Goal: Check status: Check status

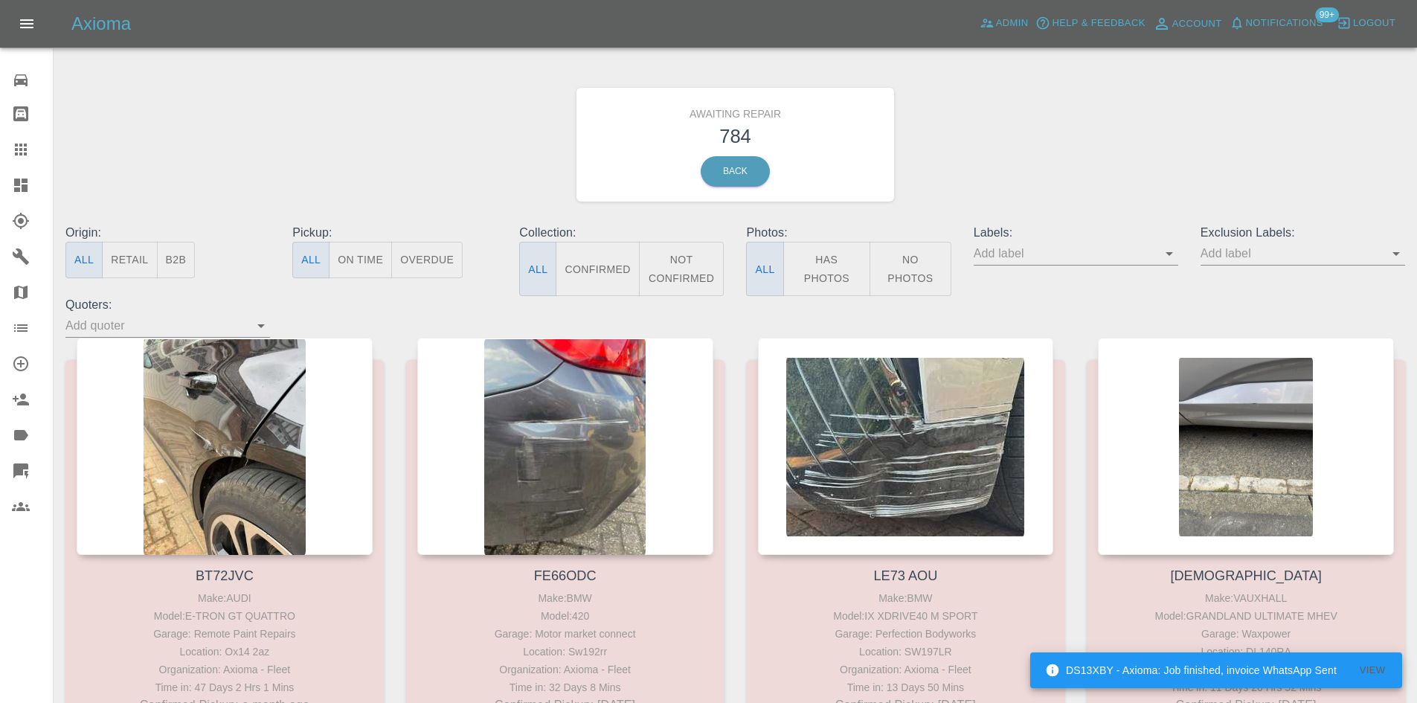
click at [18, 190] on icon at bounding box center [20, 185] width 13 height 13
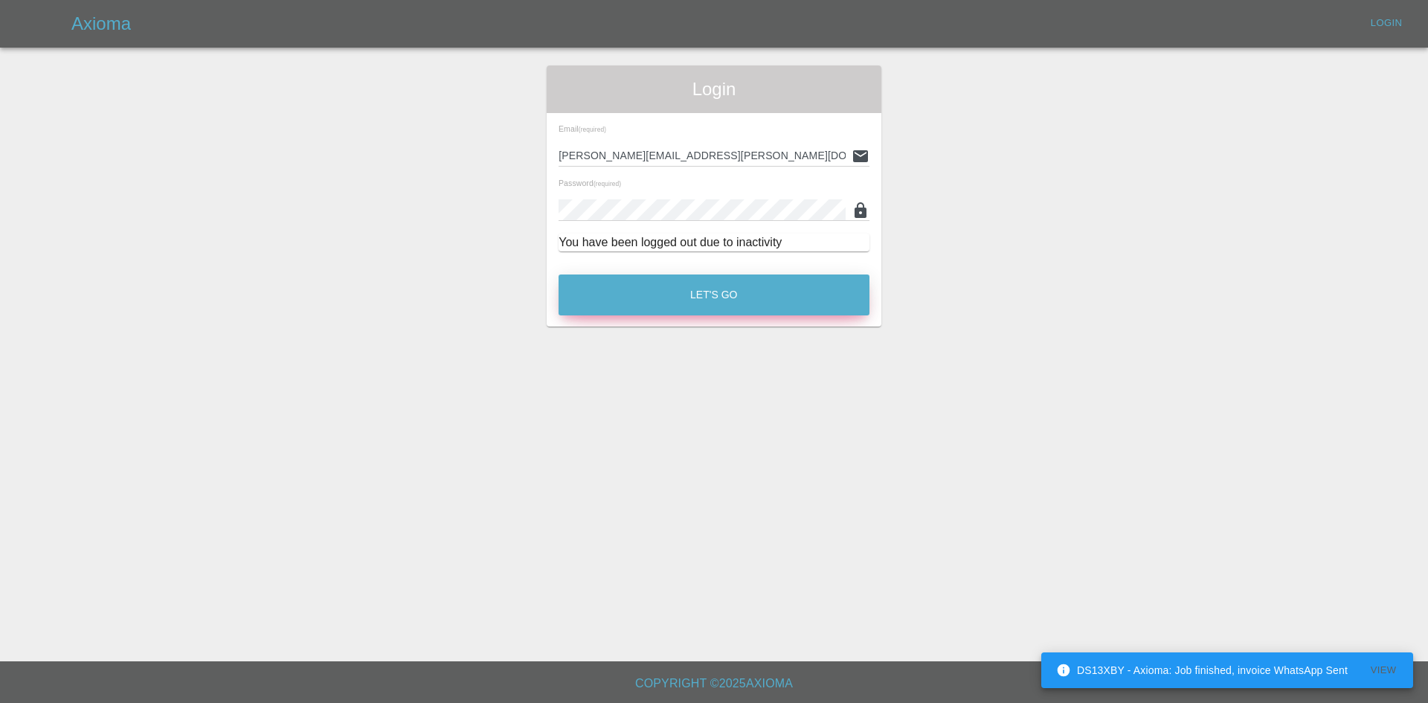
click at [670, 298] on button "Let's Go" at bounding box center [714, 295] width 311 height 41
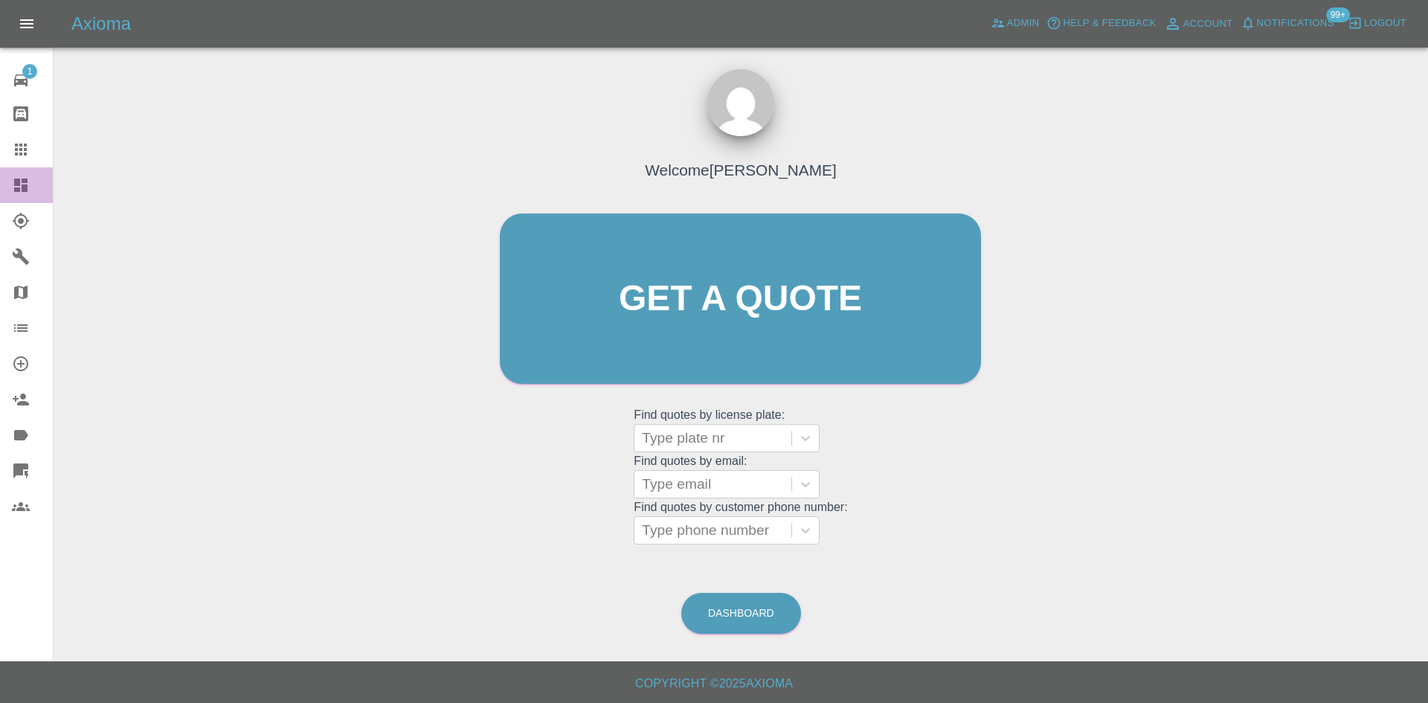
drag, startPoint x: 18, startPoint y: 192, endPoint x: 789, endPoint y: 168, distance: 771.8
click at [18, 192] on icon at bounding box center [20, 185] width 13 height 13
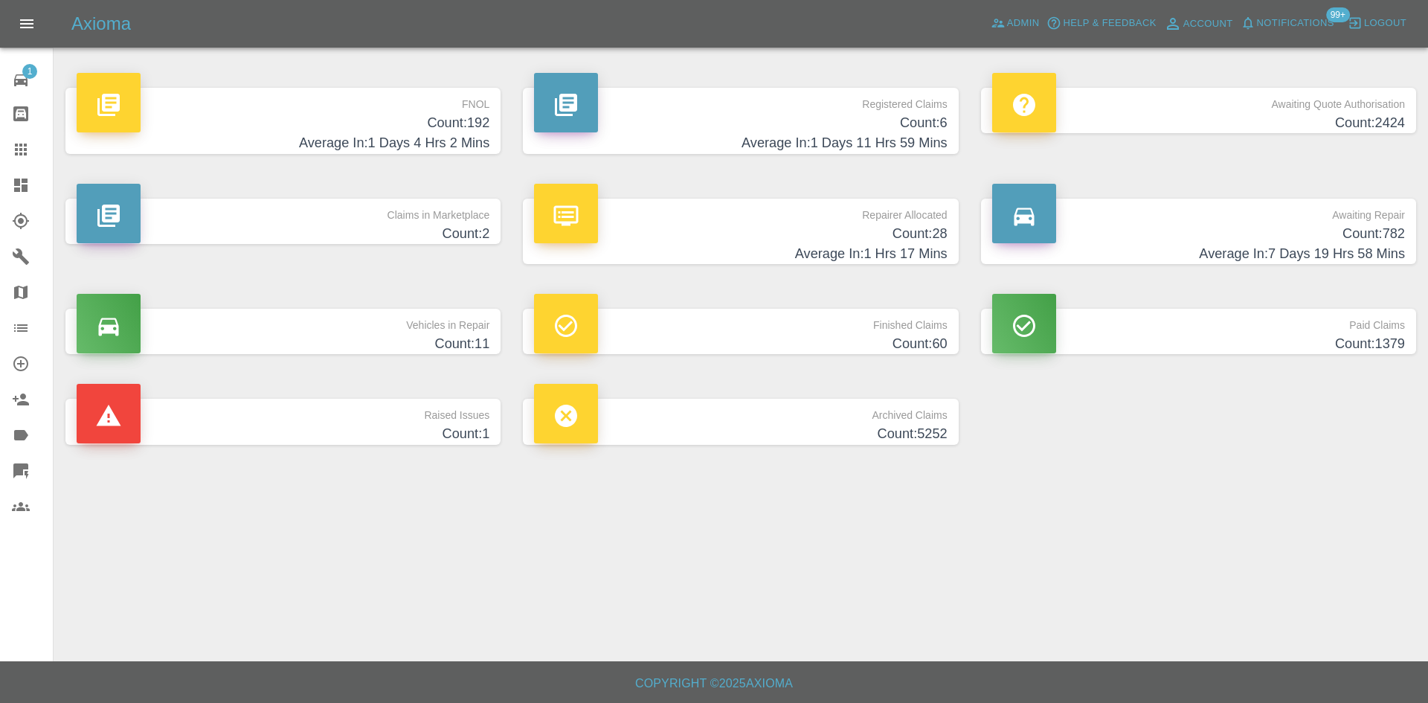
click at [768, 114] on h4 "Count: 6" at bounding box center [740, 123] width 413 height 20
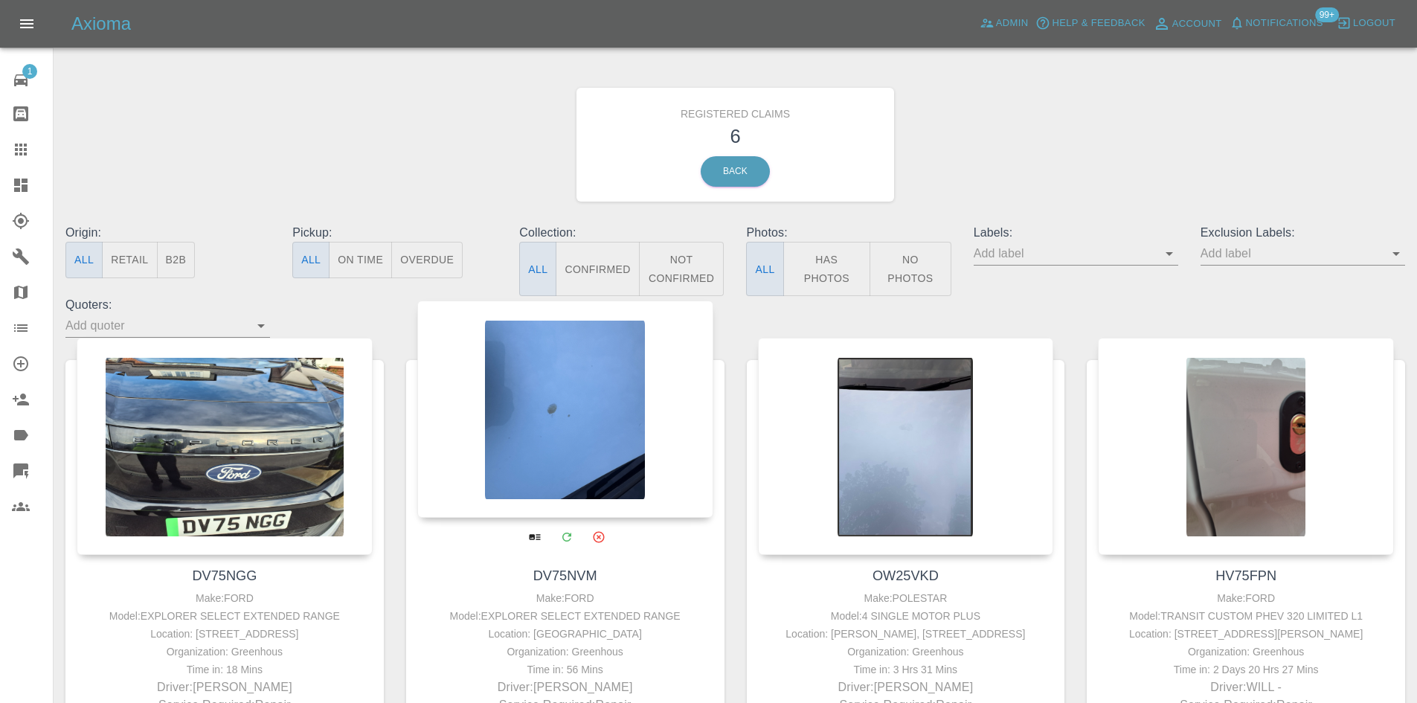
click at [620, 446] on div at bounding box center [565, 409] width 296 height 217
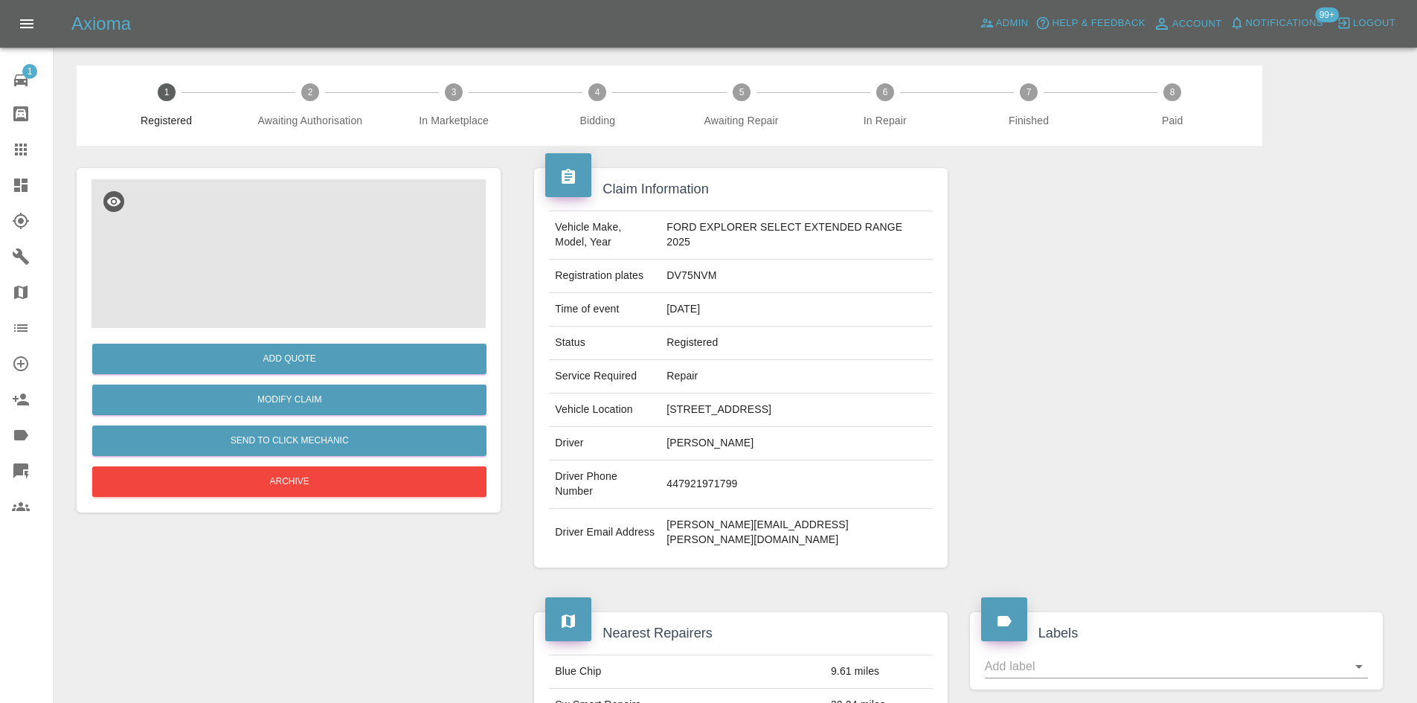
click at [315, 301] on img at bounding box center [289, 253] width 394 height 149
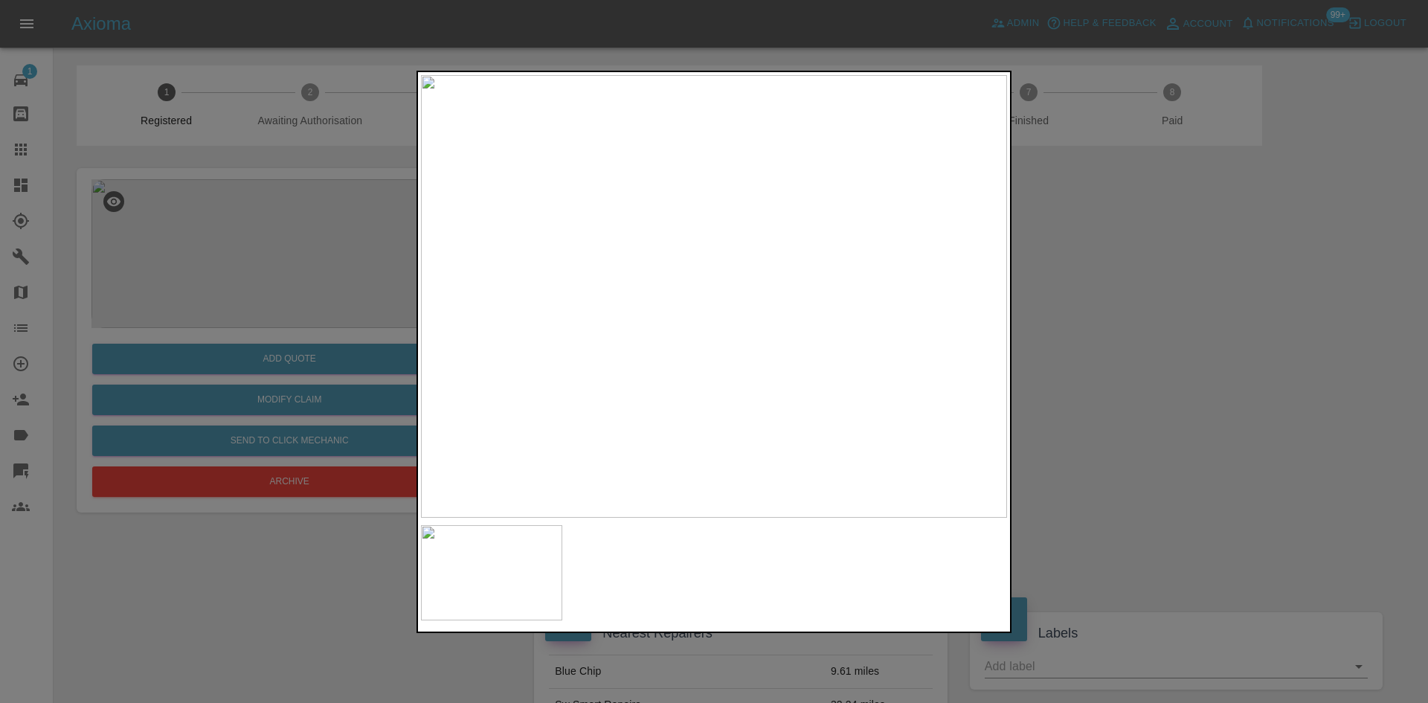
click at [1121, 297] on div at bounding box center [714, 351] width 1428 height 703
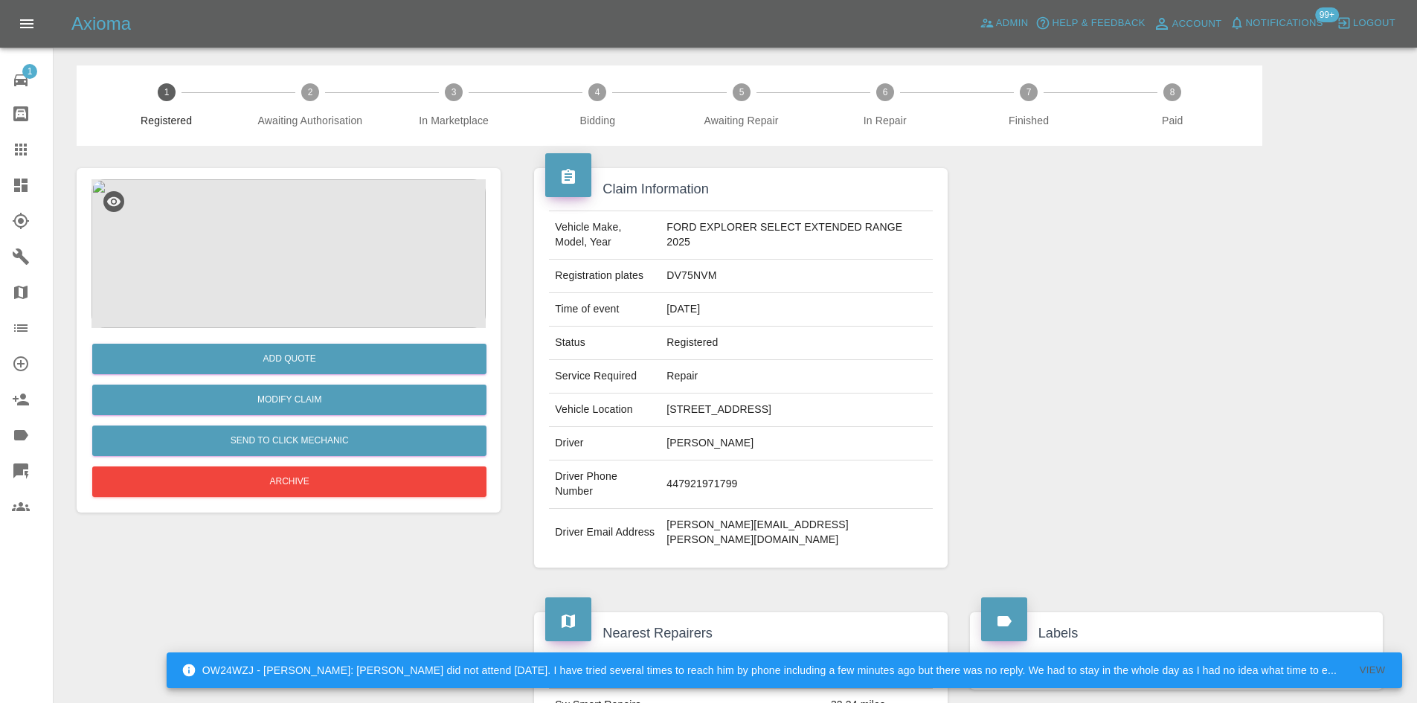
click at [361, 245] on img at bounding box center [289, 253] width 394 height 149
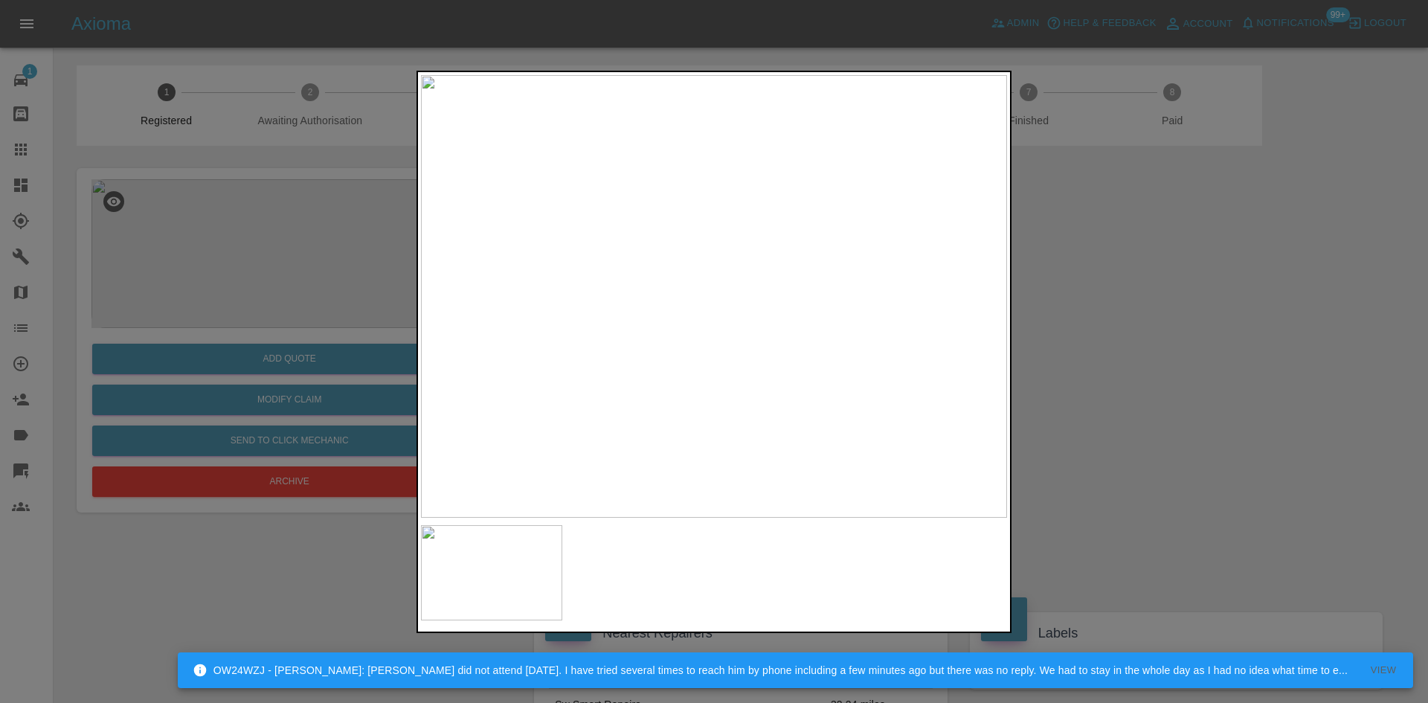
click at [1312, 391] on div at bounding box center [714, 351] width 1428 height 703
